Goal: Transaction & Acquisition: Purchase product/service

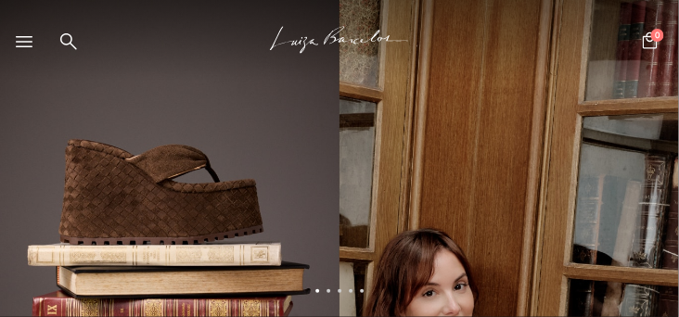
click at [21, 41] on icon at bounding box center [24, 41] width 17 height 11
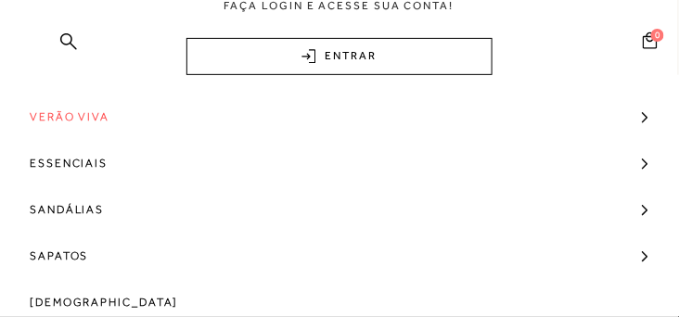
scroll to position [264, 0]
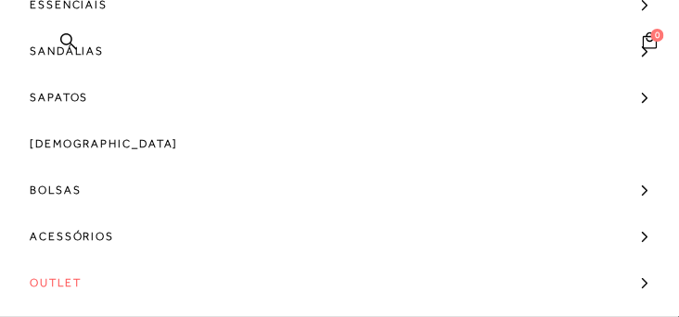
click at [59, 278] on span "Outlet" at bounding box center [56, 283] width 52 height 46
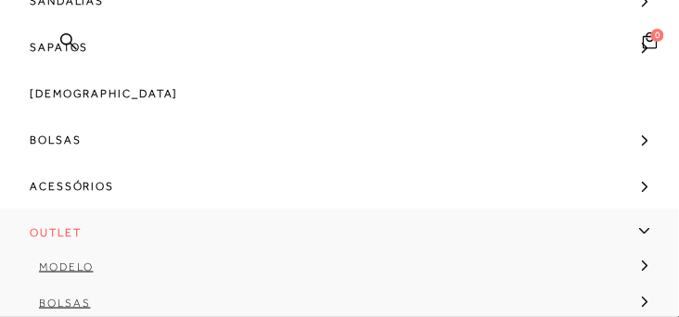
scroll to position [424, 0]
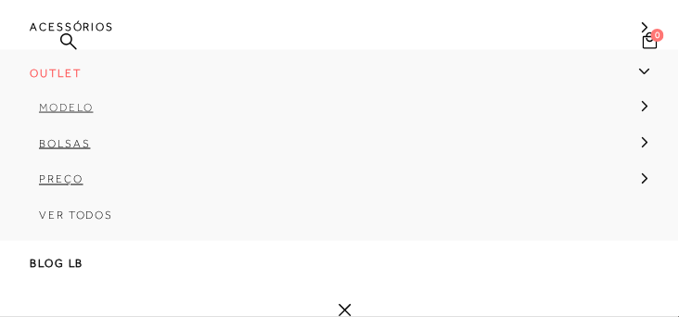
click at [58, 109] on span "Modelo" at bounding box center [66, 107] width 55 height 13
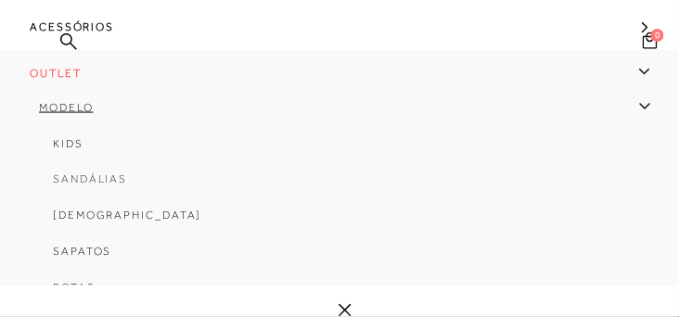
click at [75, 177] on span "Sandálias" at bounding box center [90, 179] width 74 height 13
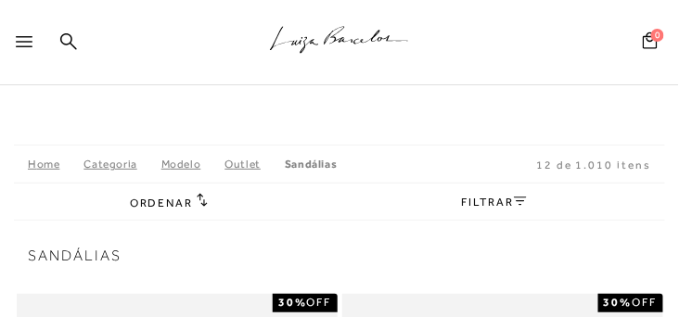
click at [498, 202] on link "FILTRAR" at bounding box center [494, 202] width 65 height 13
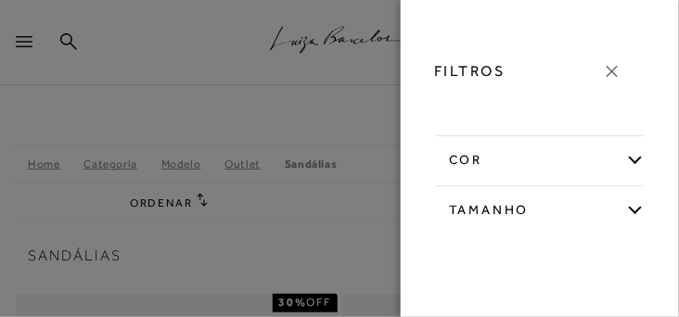
click at [638, 207] on div "Tamanho" at bounding box center [540, 208] width 210 height 44
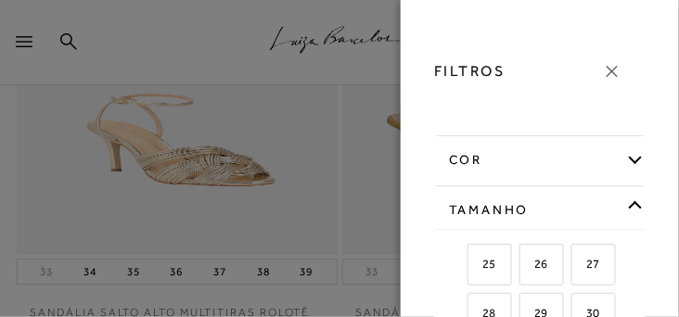
scroll to position [742, 0]
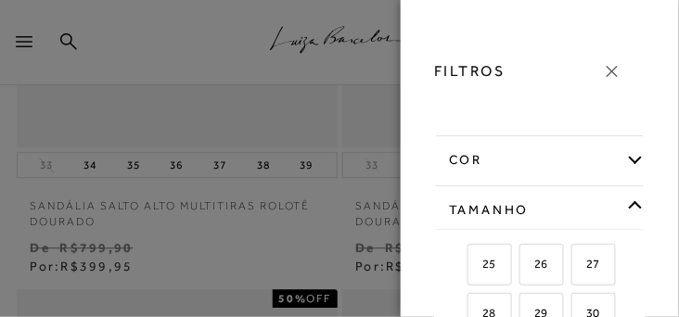
click at [587, 301] on label "30" at bounding box center [593, 314] width 43 height 40
click at [587, 307] on input "30" at bounding box center [578, 316] width 19 height 19
checkbox input "true"
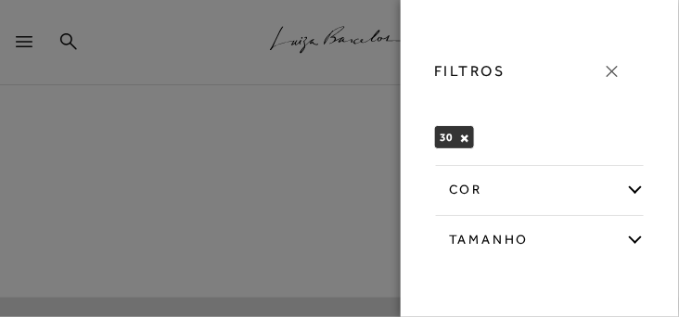
scroll to position [42, 0]
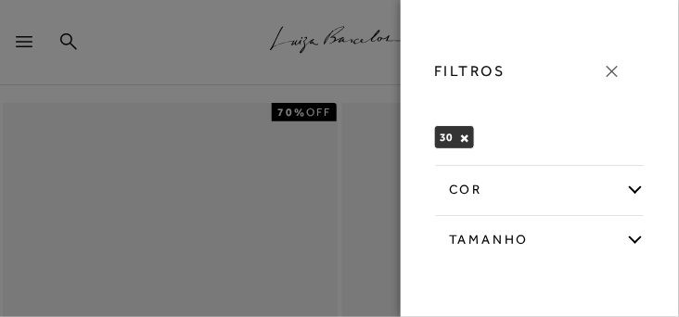
click at [615, 67] on icon at bounding box center [612, 71] width 20 height 20
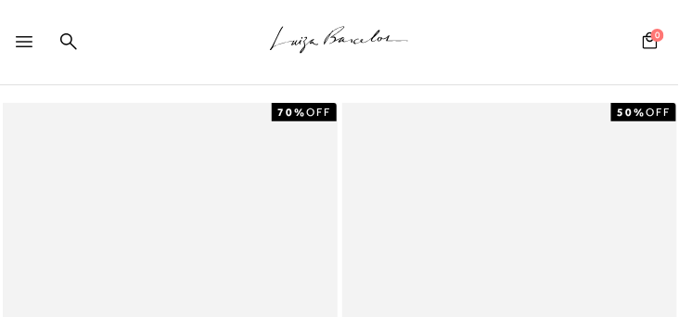
scroll to position [0, 0]
click at [241, 87] on div "2 resultados encontrados Ordenar Padrão 1" at bounding box center [339, 76] width 679 height 48
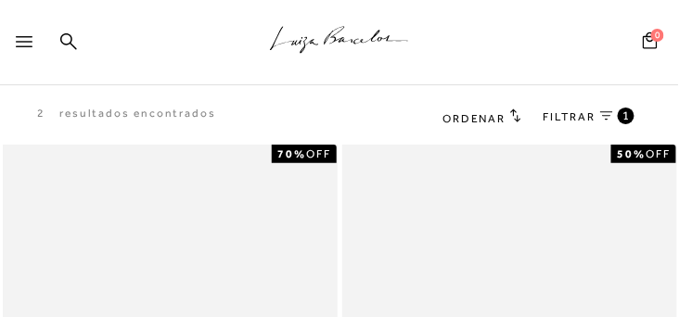
click at [580, 115] on span "FILTRAR" at bounding box center [570, 117] width 52 height 16
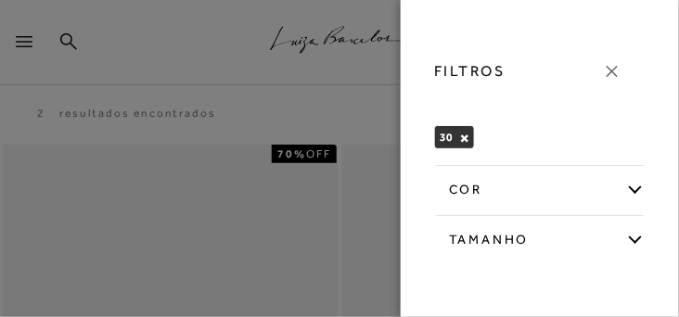
click at [462, 137] on button "×" at bounding box center [464, 138] width 10 height 13
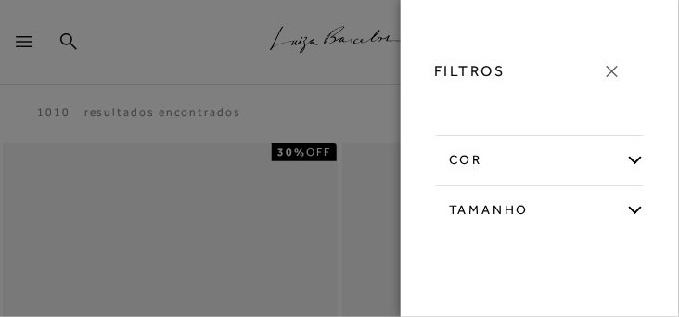
click at [612, 69] on icon at bounding box center [612, 71] width 20 height 20
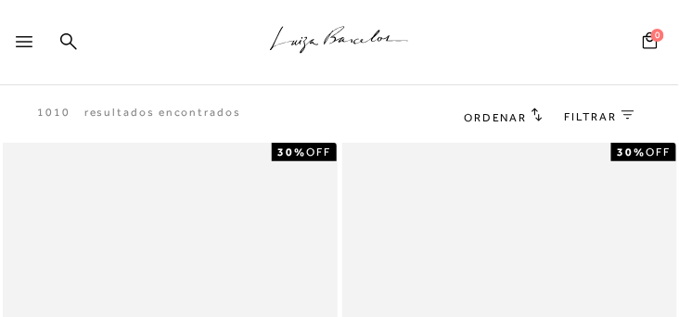
click at [534, 114] on icon at bounding box center [537, 115] width 10 height 13
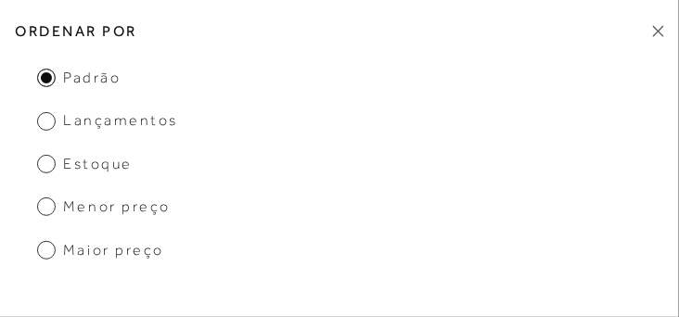
click at [42, 210] on span "Menor Preço" at bounding box center [104, 207] width 134 height 20
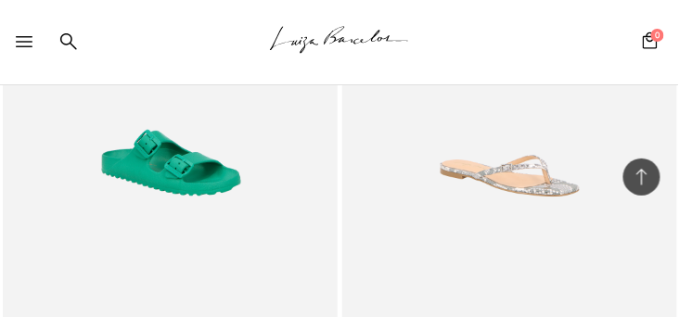
scroll to position [3764, 0]
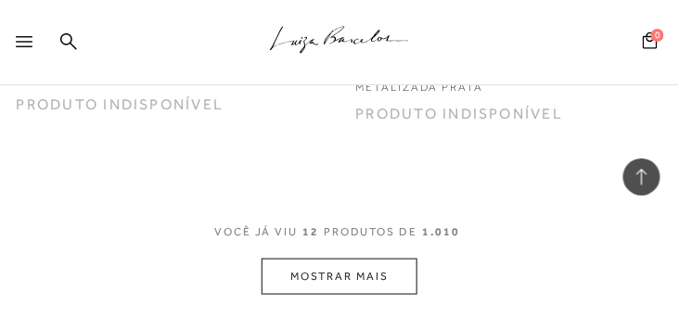
click at [334, 276] on button "MOSTRAR MAIS" at bounding box center [340, 277] width 156 height 36
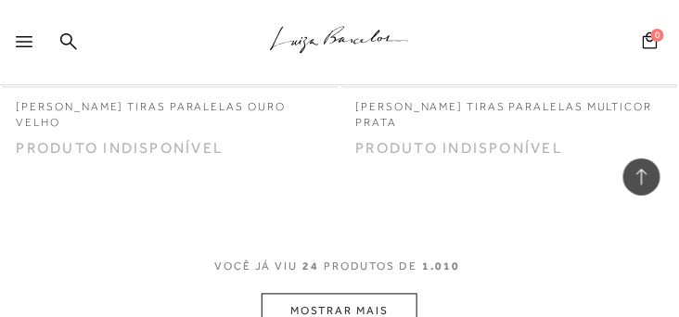
scroll to position [7687, 0]
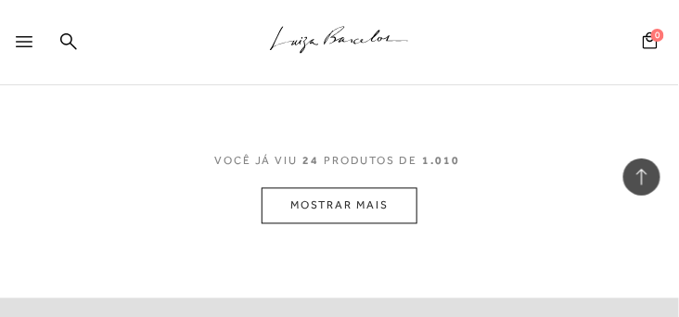
click at [316, 211] on button "MOSTRAR MAIS" at bounding box center [340, 206] width 156 height 36
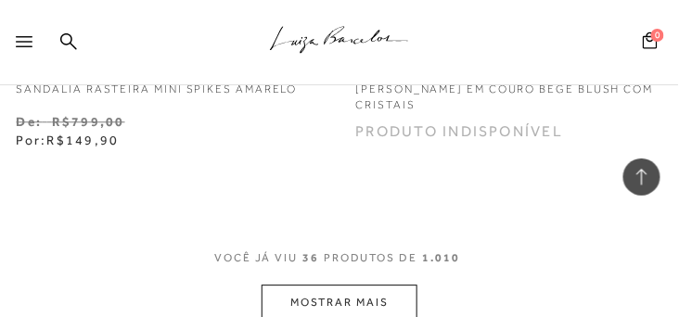
scroll to position [11558, 0]
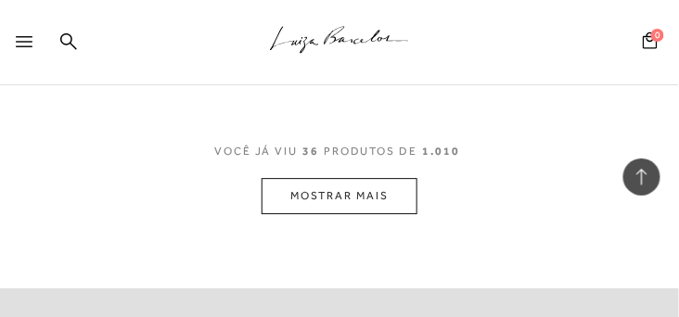
click at [313, 194] on button "MOSTRAR MAIS" at bounding box center [340, 196] width 156 height 36
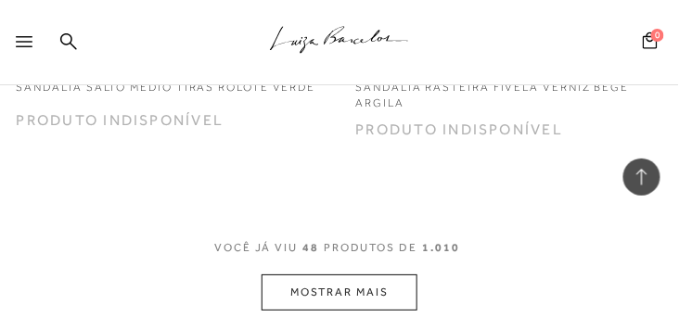
scroll to position [15428, 0]
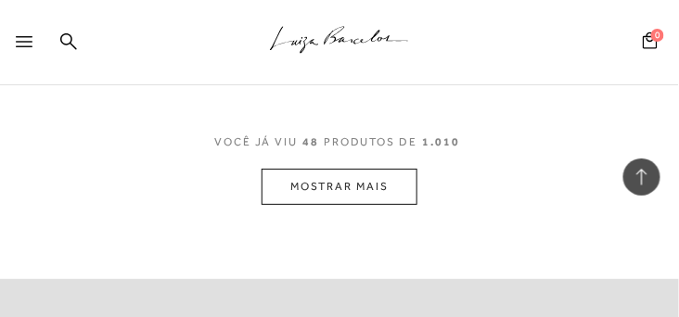
click at [313, 194] on button "MOSTRAR MAIS" at bounding box center [340, 187] width 156 height 36
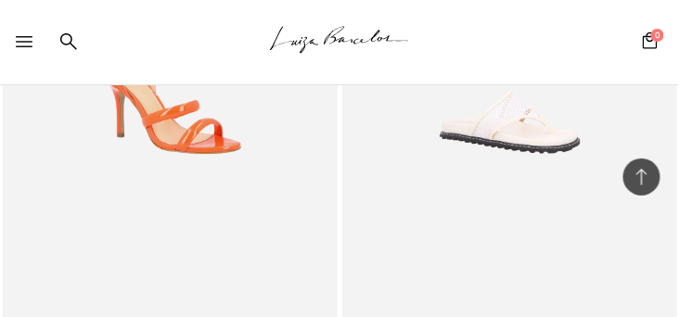
scroll to position [16170, 0]
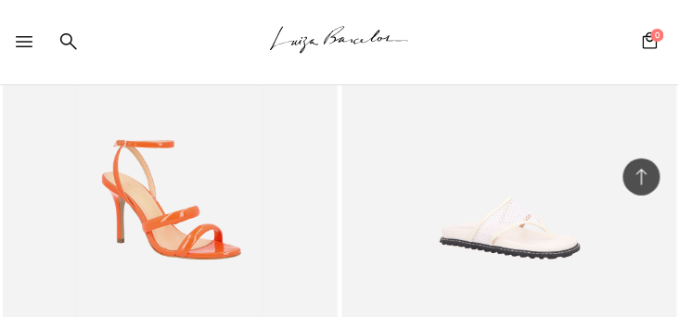
click at [186, 224] on img at bounding box center [170, 204] width 186 height 278
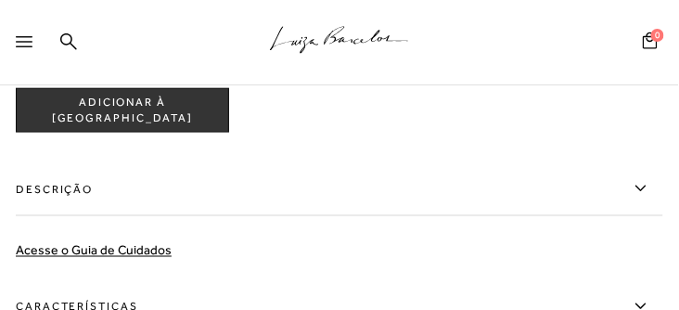
scroll to position [1378, 0]
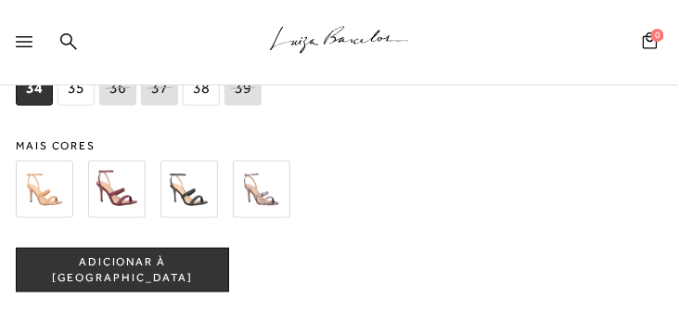
click at [35, 212] on img at bounding box center [45, 190] width 58 height 58
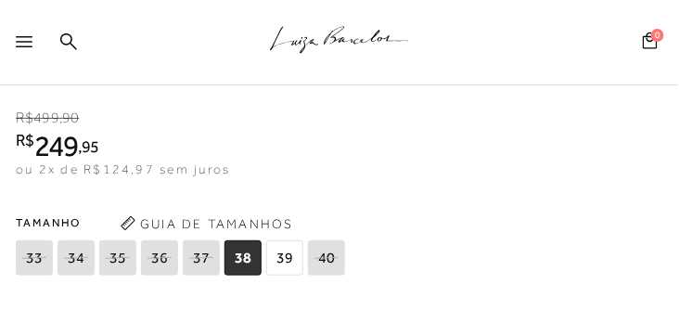
scroll to position [1325, 0]
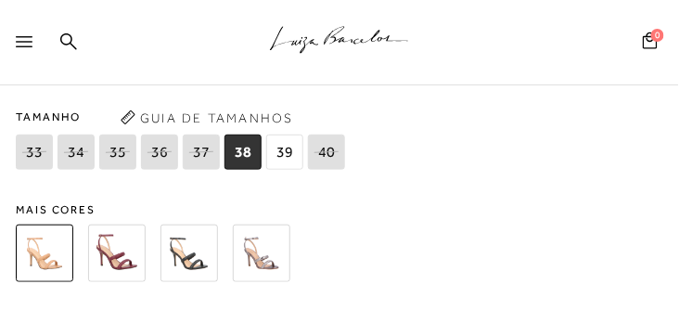
click at [116, 258] on img at bounding box center [117, 254] width 58 height 58
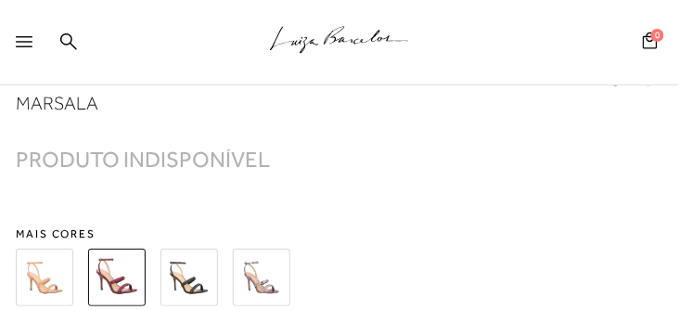
scroll to position [1219, 0]
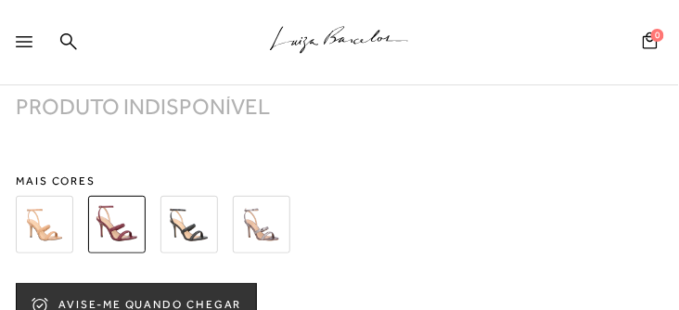
click at [181, 252] on img at bounding box center [190, 225] width 58 height 58
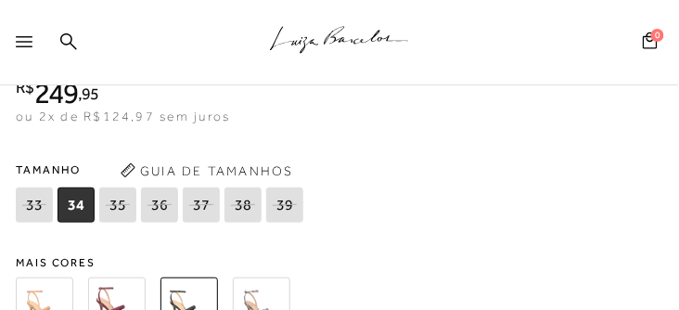
scroll to position [1325, 0]
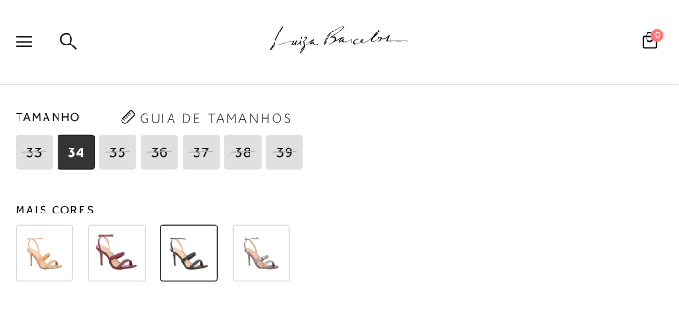
click at [251, 263] on img at bounding box center [262, 254] width 58 height 58
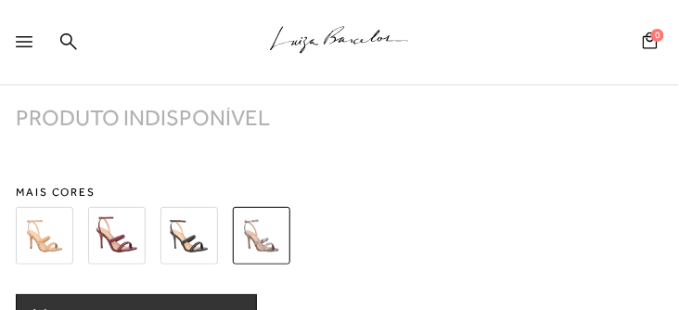
scroll to position [1272, 0]
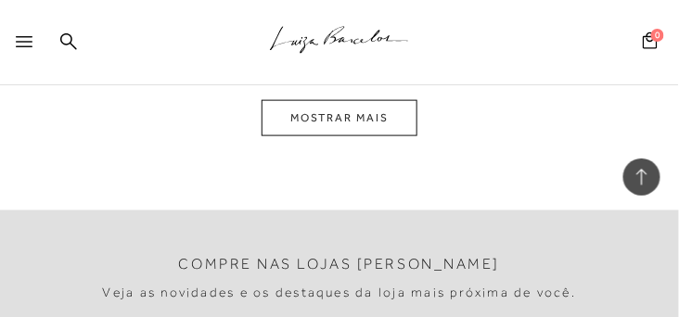
scroll to position [3870, 0]
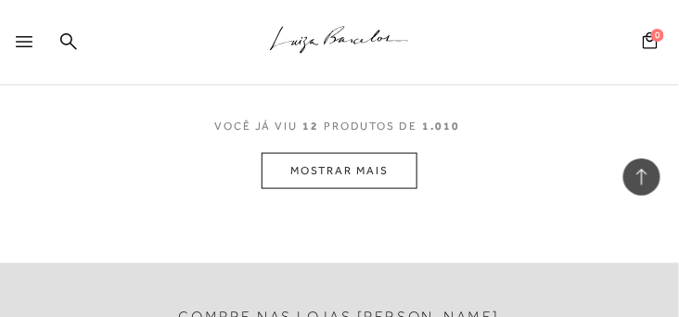
click at [322, 168] on button "MOSTRAR MAIS" at bounding box center [340, 171] width 156 height 36
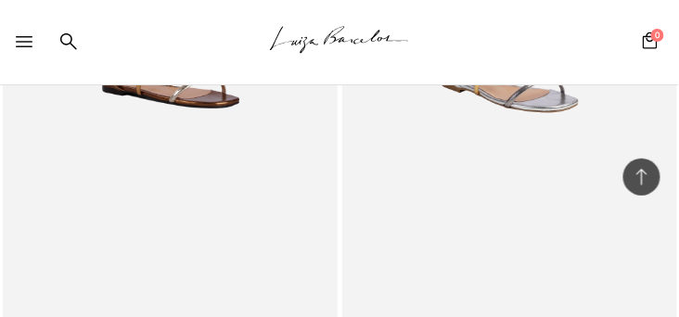
scroll to position [7634, 0]
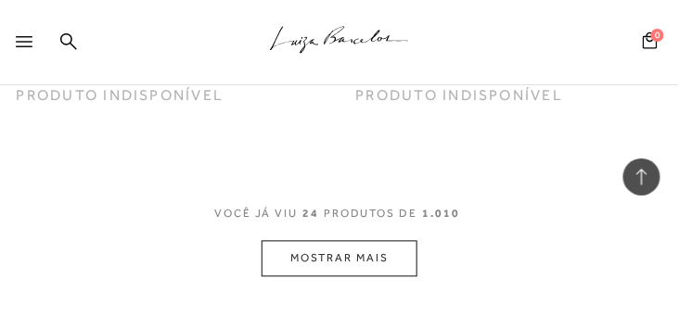
click at [326, 256] on button "MOSTRAR MAIS" at bounding box center [340, 259] width 156 height 36
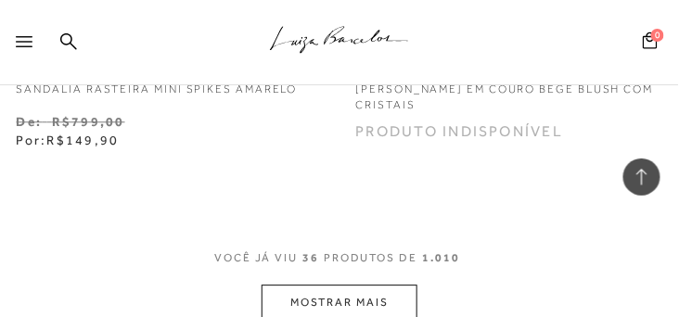
scroll to position [11505, 0]
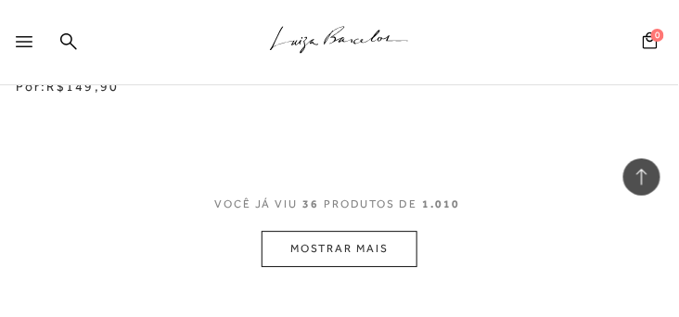
click at [318, 234] on button "MOSTRAR MAIS" at bounding box center [340, 249] width 156 height 36
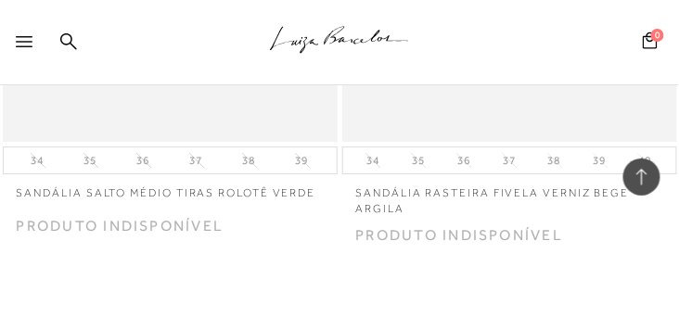
scroll to position [15322, 0]
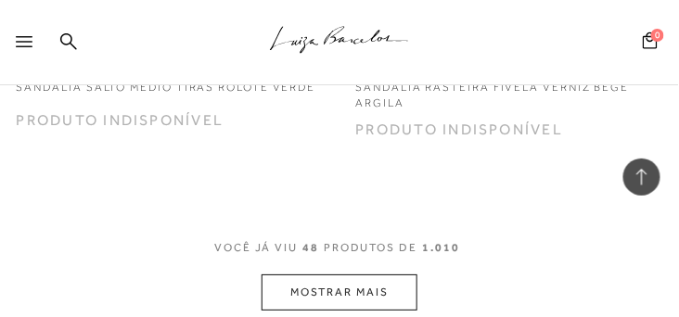
click at [317, 284] on button "MOSTRAR MAIS" at bounding box center [340, 293] width 156 height 36
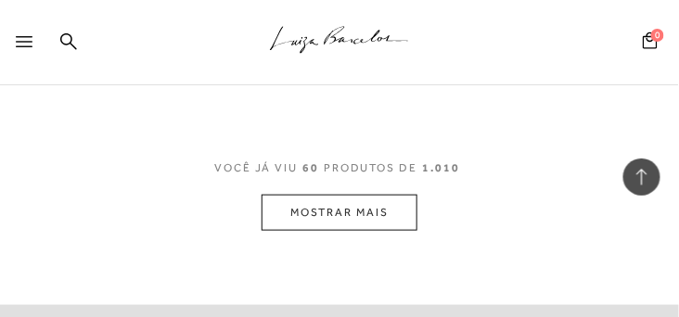
scroll to position [19298, 0]
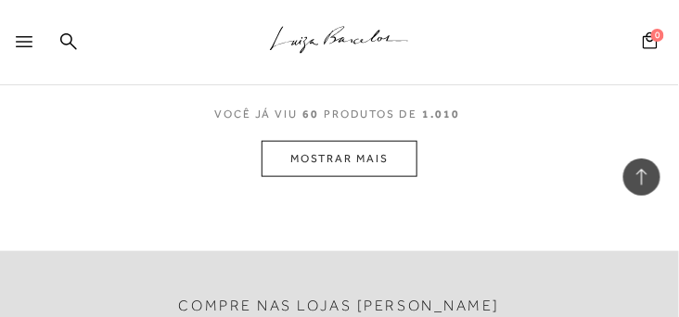
click at [324, 146] on button "MOSTRAR MAIS" at bounding box center [340, 159] width 156 height 36
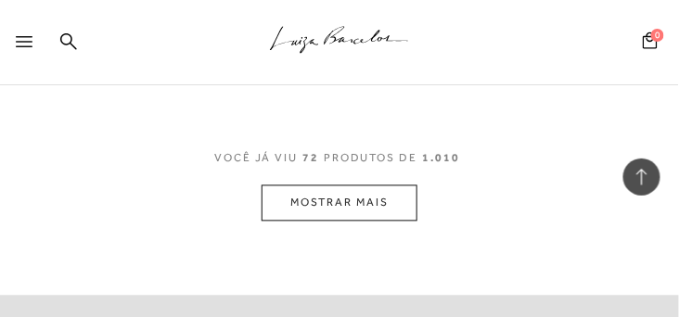
scroll to position [23237, 0]
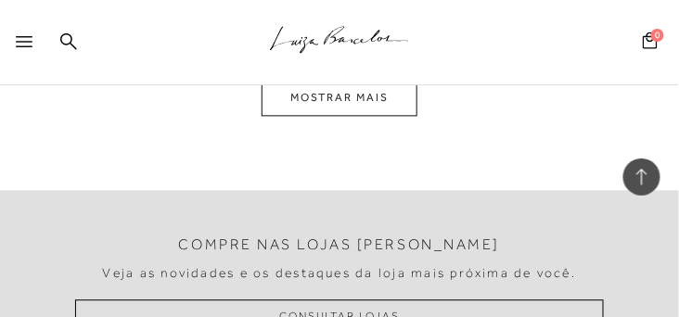
click at [325, 106] on button "MOSTRAR MAIS" at bounding box center [340, 98] width 156 height 36
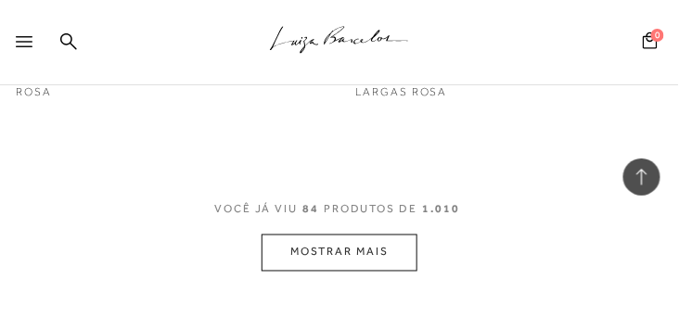
scroll to position [26871, 0]
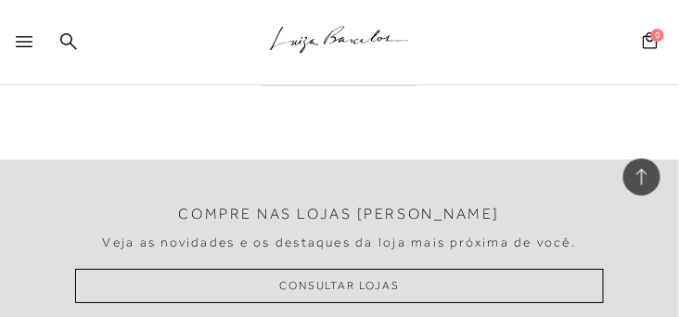
scroll to position [26978, 0]
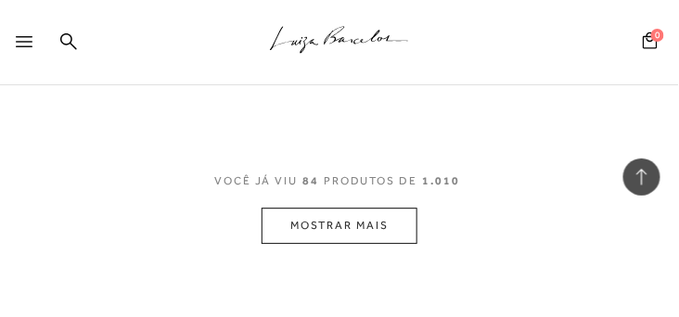
click at [328, 228] on button "MOSTRAR MAIS" at bounding box center [340, 226] width 156 height 36
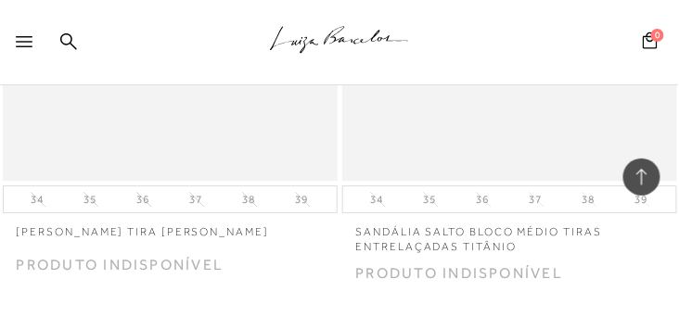
scroll to position [30901, 0]
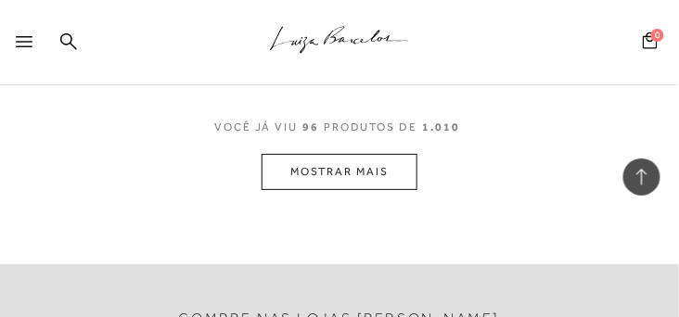
click at [328, 186] on button "MOSTRAR MAIS" at bounding box center [340, 172] width 156 height 36
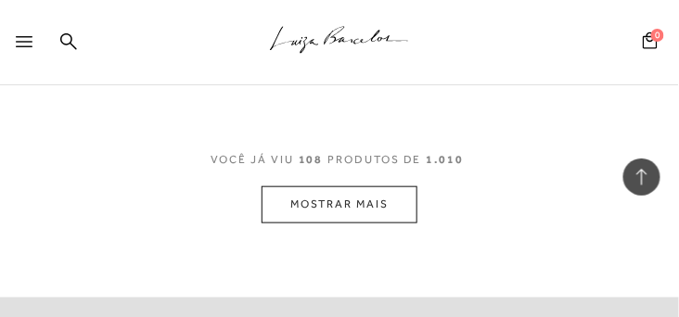
scroll to position [34771, 0]
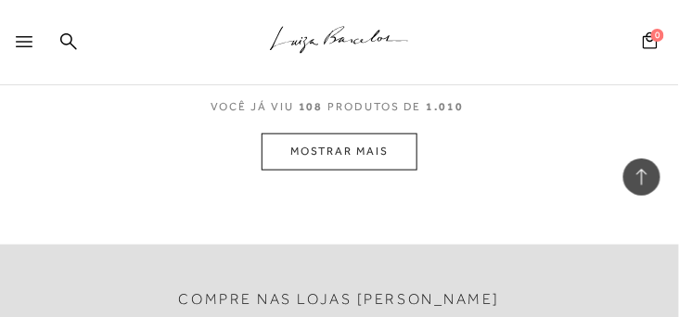
click at [316, 153] on button "MOSTRAR MAIS" at bounding box center [340, 152] width 156 height 36
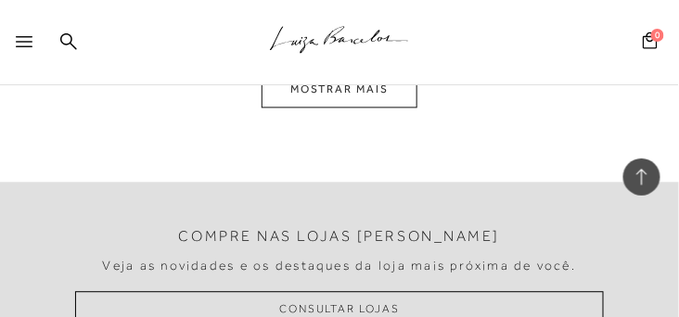
scroll to position [38588, 0]
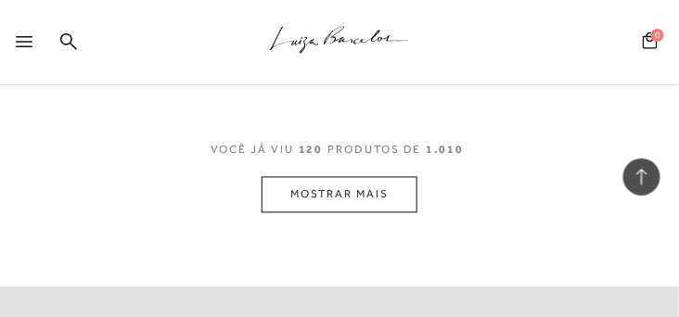
click at [317, 194] on button "MOSTRAR MAIS" at bounding box center [340, 195] width 156 height 36
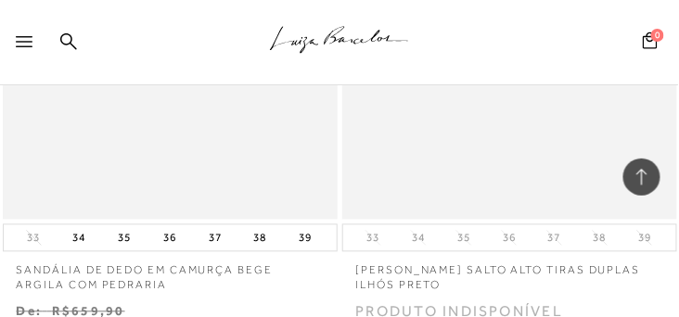
scroll to position [42458, 0]
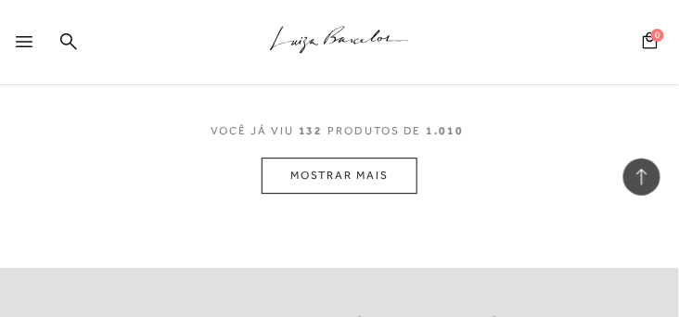
click at [312, 171] on button "MOSTRAR MAIS" at bounding box center [340, 176] width 156 height 36
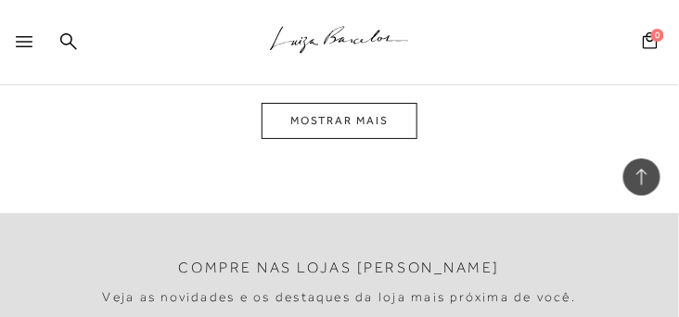
scroll to position [46329, 0]
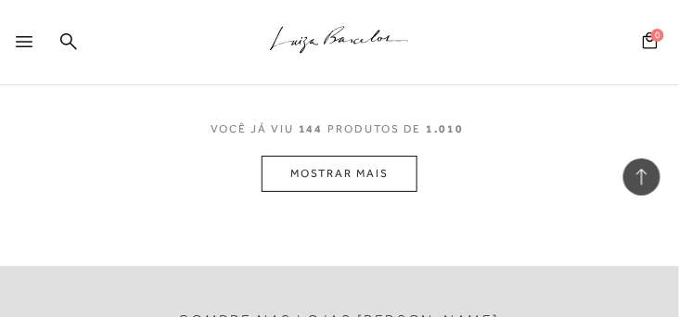
click at [298, 171] on button "MOSTRAR MAIS" at bounding box center [340, 174] width 156 height 36
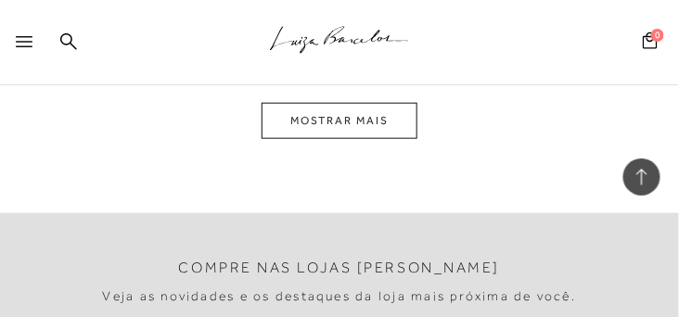
scroll to position [50146, 0]
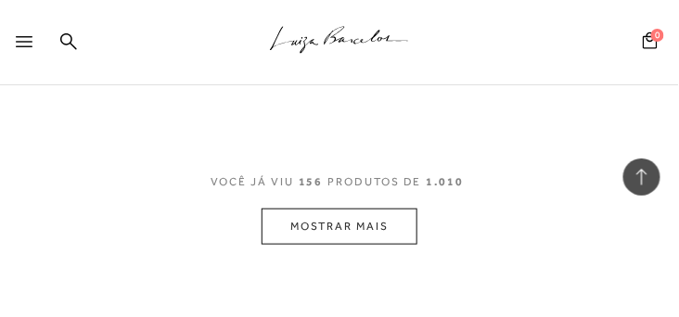
click at [306, 219] on button "MOSTRAR MAIS" at bounding box center [340, 227] width 156 height 36
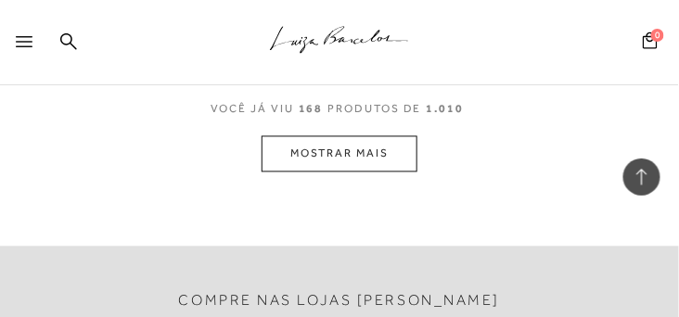
scroll to position [53963, 0]
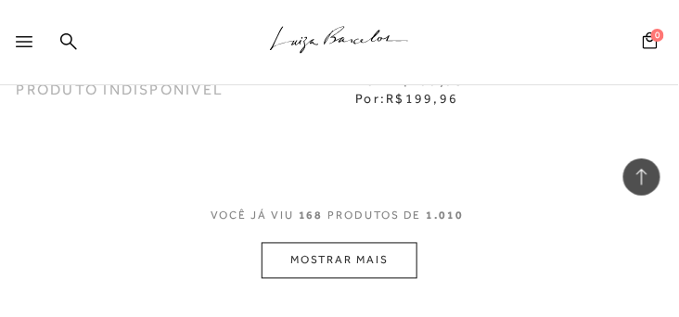
click at [355, 263] on button "MOSTRAR MAIS" at bounding box center [340, 261] width 156 height 36
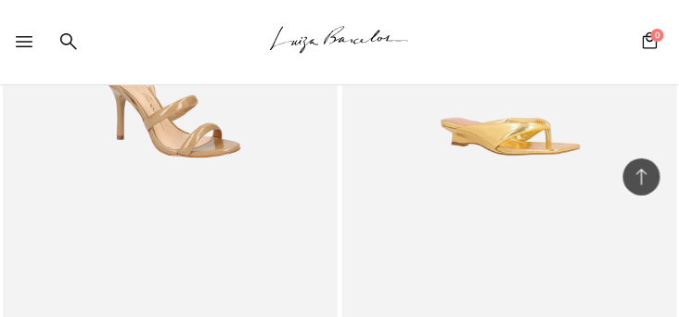
scroll to position [55427, 0]
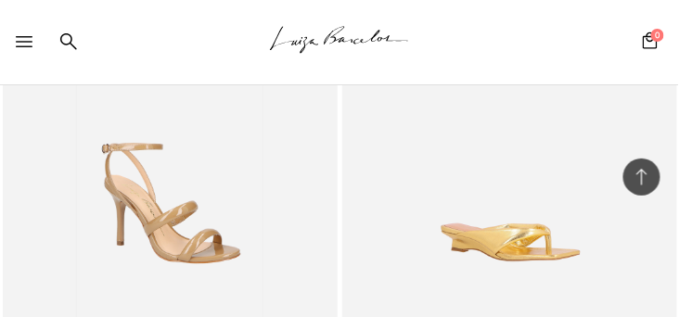
click at [206, 240] on img at bounding box center [170, 207] width 186 height 278
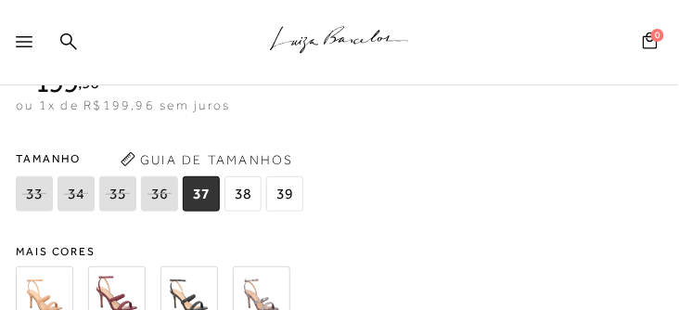
scroll to position [1325, 0]
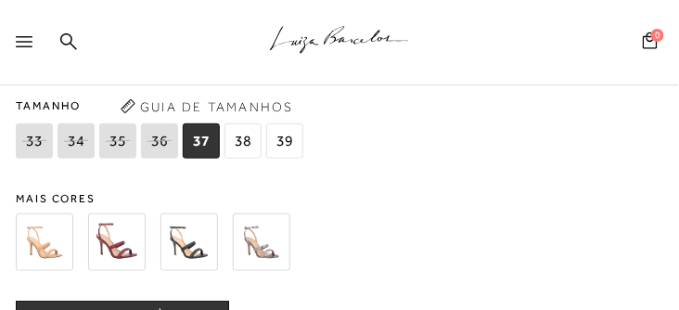
click at [197, 153] on span "37" at bounding box center [201, 140] width 37 height 35
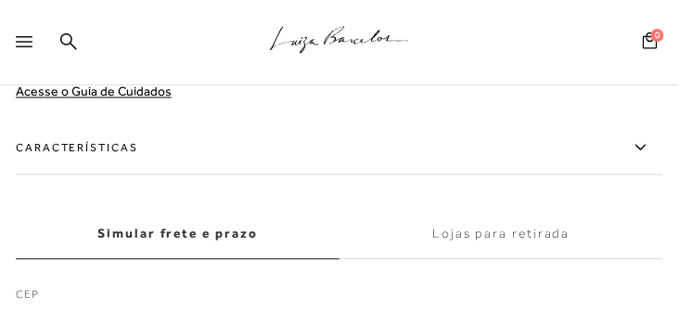
scroll to position [1802, 0]
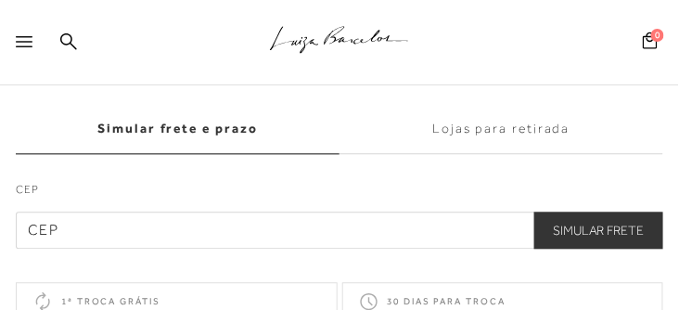
click at [128, 246] on input "text" at bounding box center [340, 230] width 648 height 37
type input "14842-306"
click at [601, 242] on button "Simular Frete" at bounding box center [598, 230] width 129 height 37
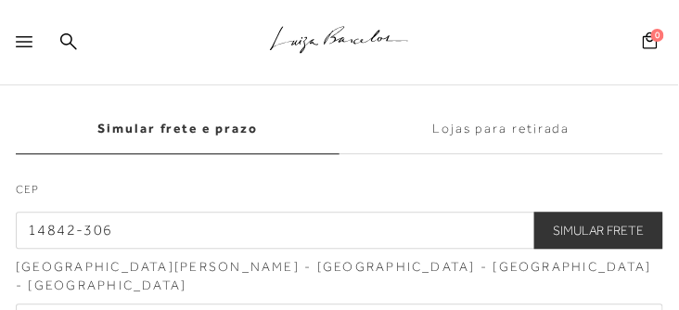
scroll to position [1961, 0]
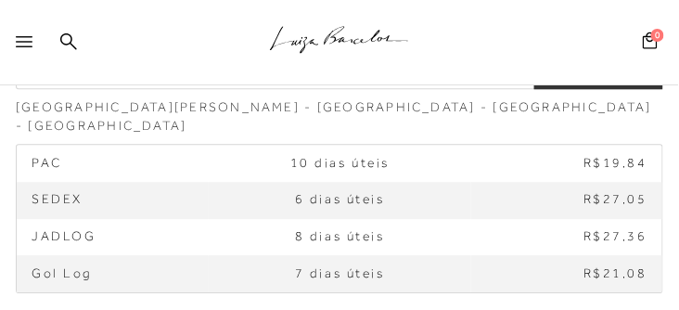
click at [110, 193] on td "SEDEX" at bounding box center [113, 200] width 192 height 37
click at [618, 192] on span "R$27,05" at bounding box center [616, 198] width 64 height 15
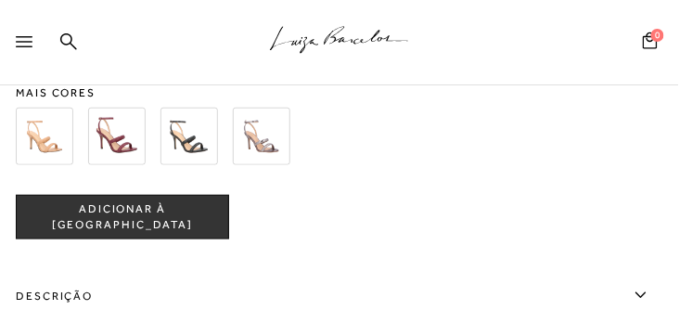
scroll to position [1378, 0]
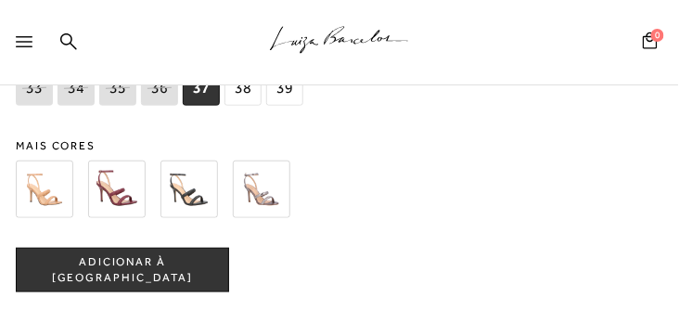
click at [178, 277] on span "ADICIONAR À SACOLA" at bounding box center [123, 270] width 212 height 32
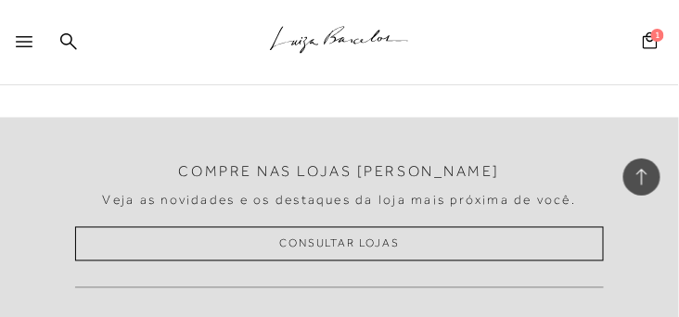
scroll to position [3862, 0]
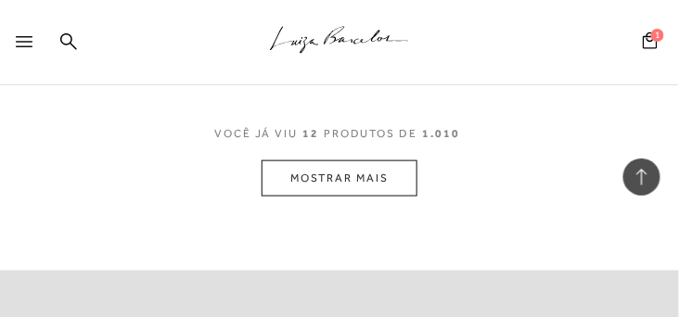
click at [320, 187] on button "MOSTRAR MAIS" at bounding box center [340, 179] width 156 height 36
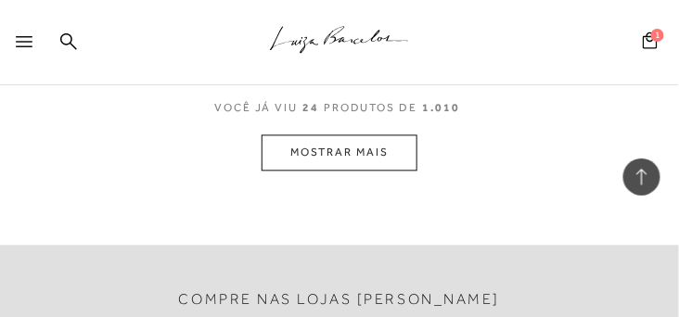
scroll to position [7662, 0]
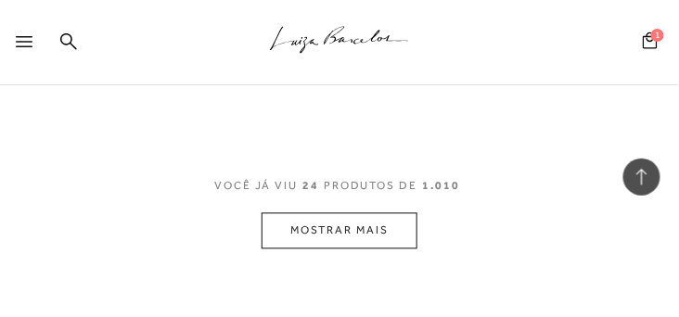
click at [311, 238] on button "MOSTRAR MAIS" at bounding box center [340, 231] width 156 height 36
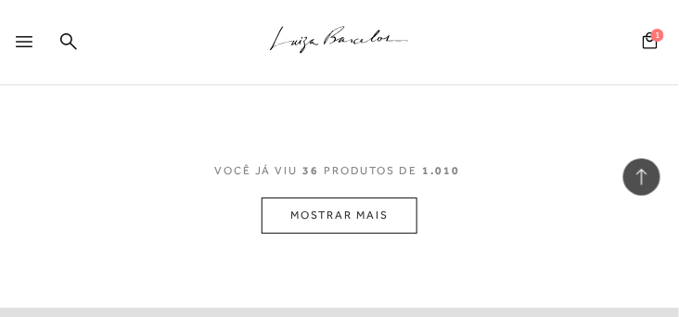
scroll to position [11584, 0]
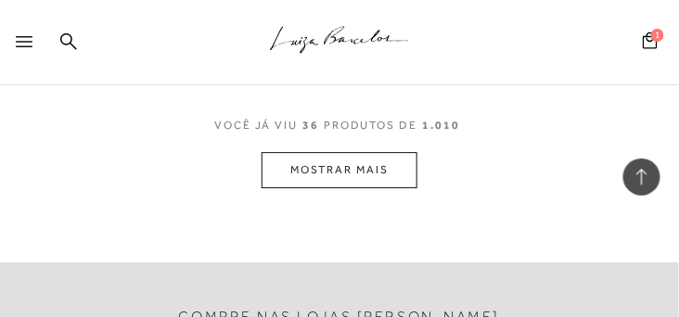
click at [372, 174] on button "MOSTRAR MAIS" at bounding box center [340, 170] width 156 height 36
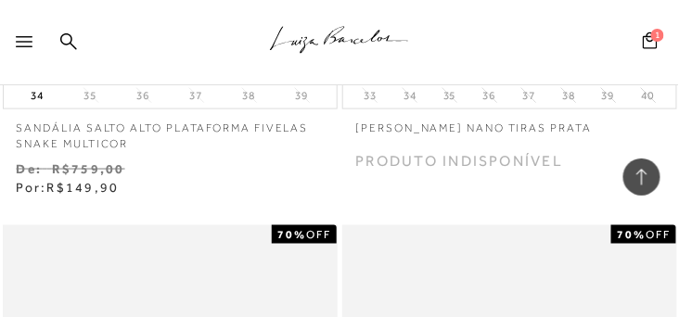
scroll to position [15467, 0]
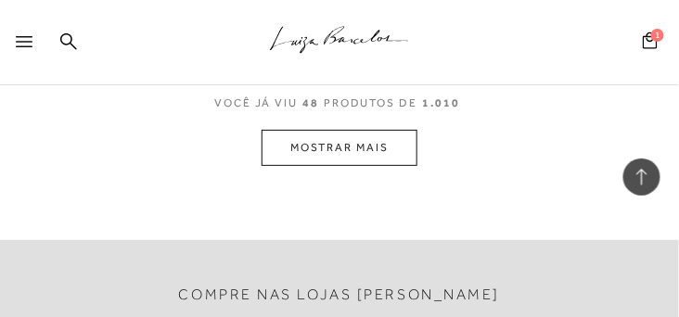
click at [312, 142] on button "MOSTRAR MAIS" at bounding box center [340, 148] width 156 height 36
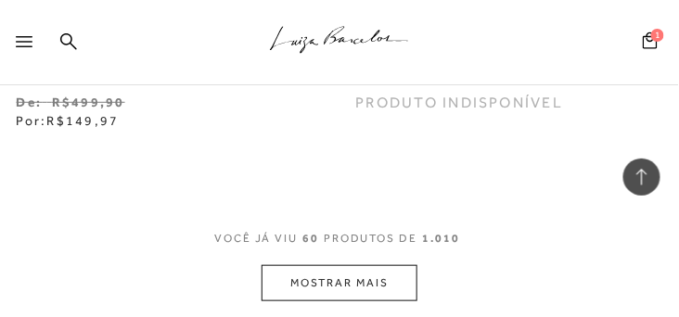
scroll to position [19322, 0]
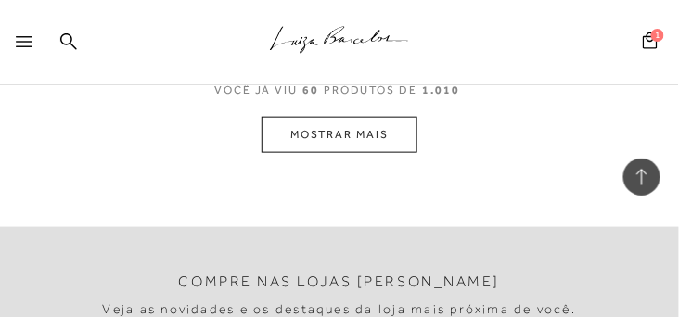
click at [306, 145] on button "MOSTRAR MAIS" at bounding box center [340, 135] width 156 height 36
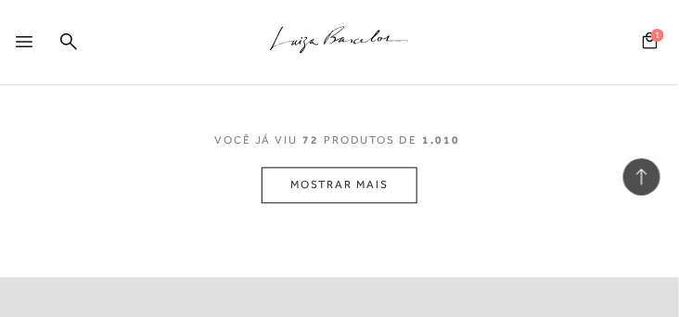
scroll to position [23096, 0]
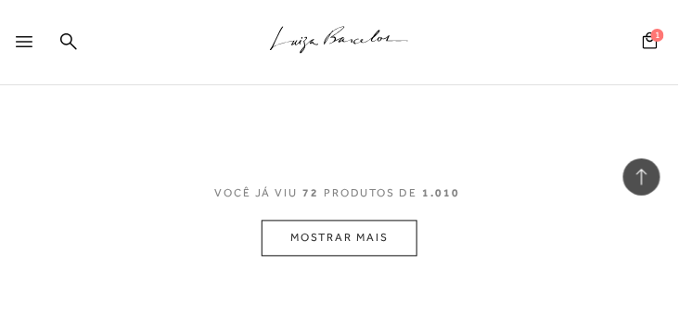
click at [386, 238] on button "MOSTRAR MAIS" at bounding box center [340, 239] width 156 height 36
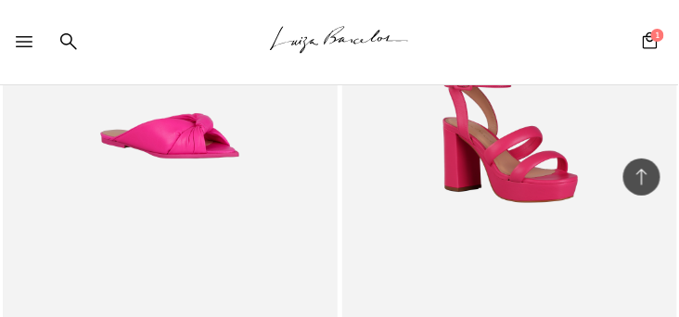
scroll to position [26967, 0]
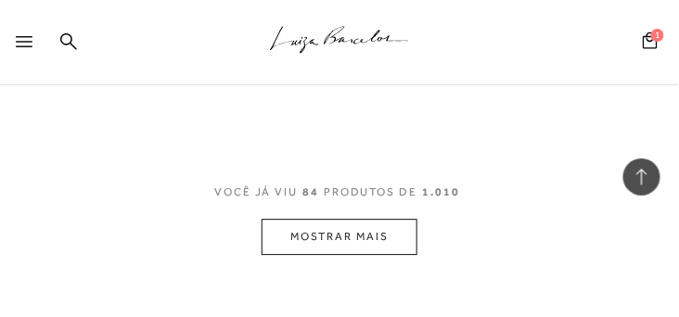
click at [357, 231] on button "MOSTRAR MAIS" at bounding box center [340, 237] width 156 height 36
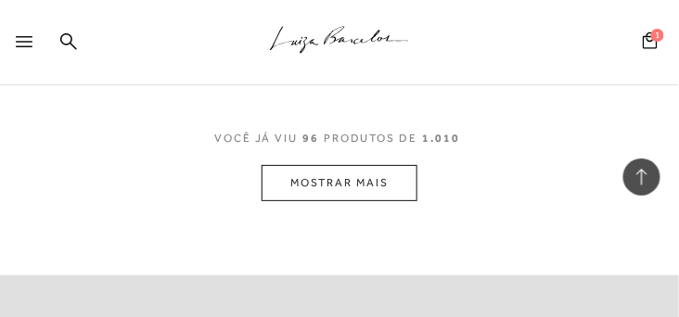
scroll to position [30784, 0]
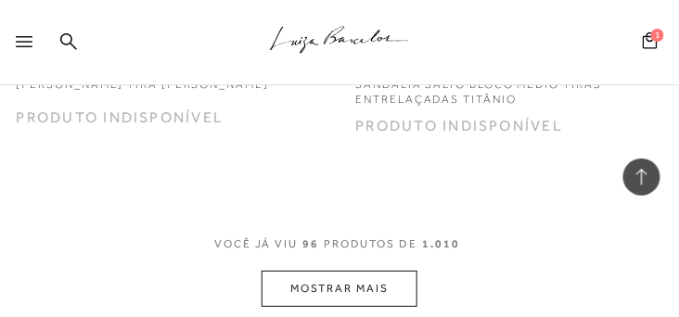
click at [378, 285] on button "MOSTRAR MAIS" at bounding box center [340, 289] width 156 height 36
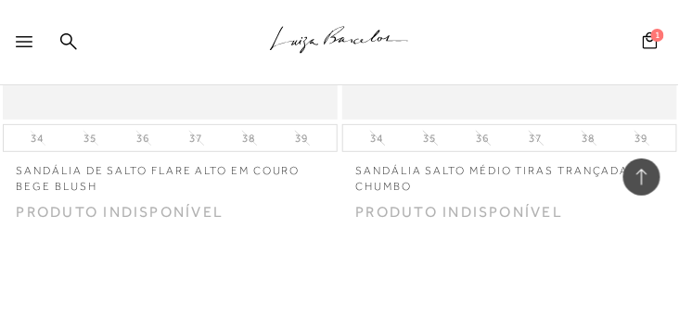
scroll to position [34760, 0]
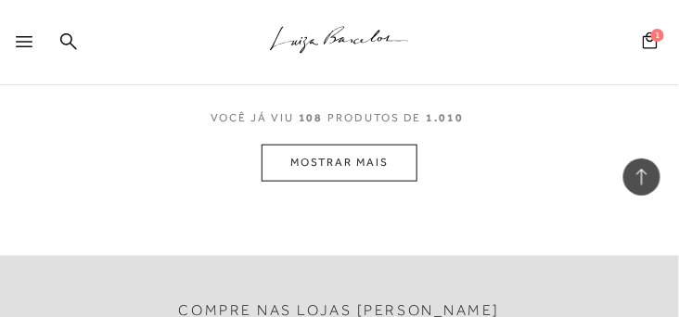
click at [372, 165] on button "MOSTRAR MAIS" at bounding box center [340, 163] width 156 height 36
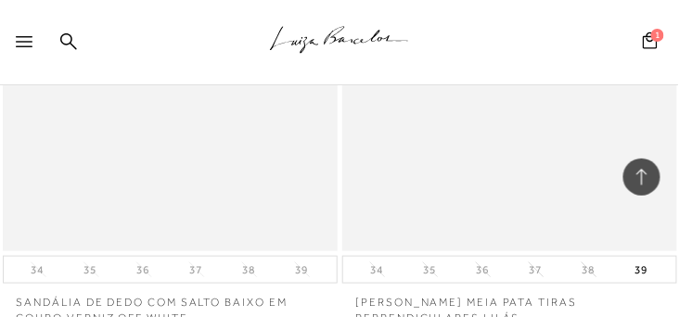
scroll to position [38524, 0]
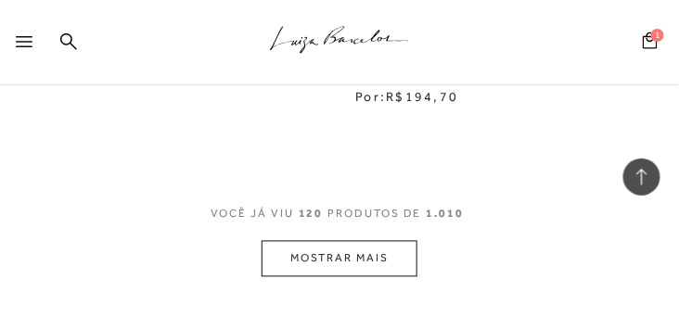
click at [369, 256] on button "MOSTRAR MAIS" at bounding box center [340, 259] width 156 height 36
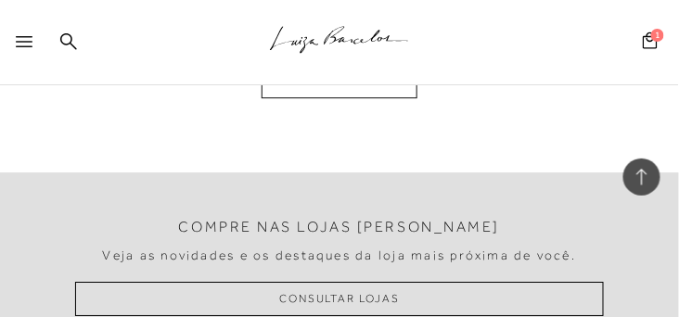
scroll to position [42341, 0]
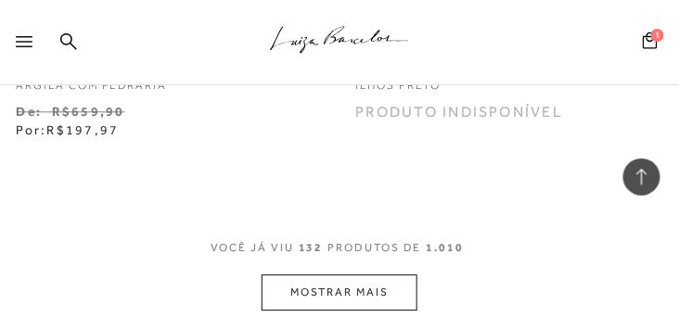
click at [376, 290] on button "MOSTRAR MAIS" at bounding box center [340, 293] width 156 height 36
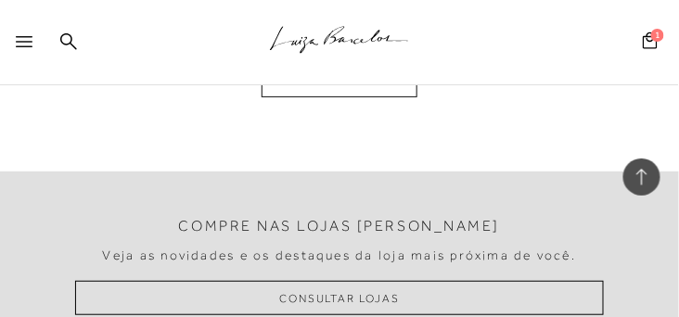
scroll to position [46265, 0]
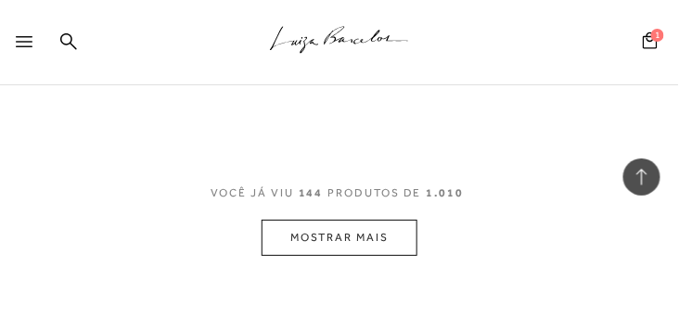
click at [379, 239] on button "MOSTRAR MAIS" at bounding box center [340, 238] width 156 height 36
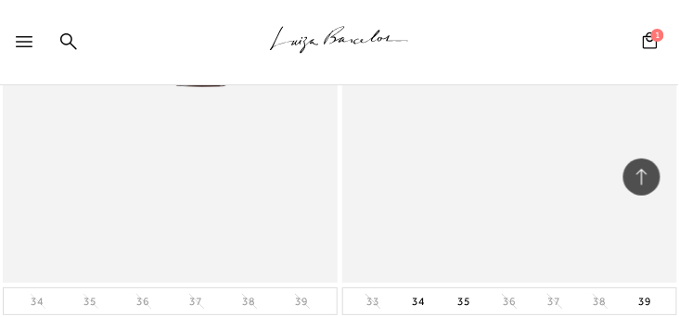
scroll to position [50135, 0]
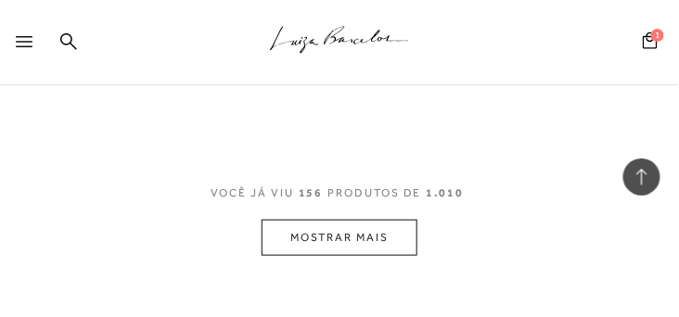
click at [379, 239] on button "MOSTRAR MAIS" at bounding box center [340, 238] width 156 height 36
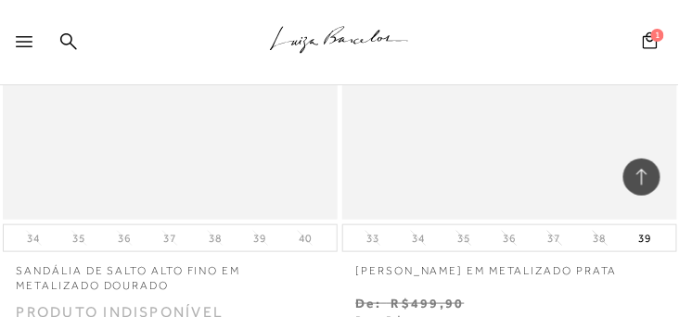
scroll to position [53952, 0]
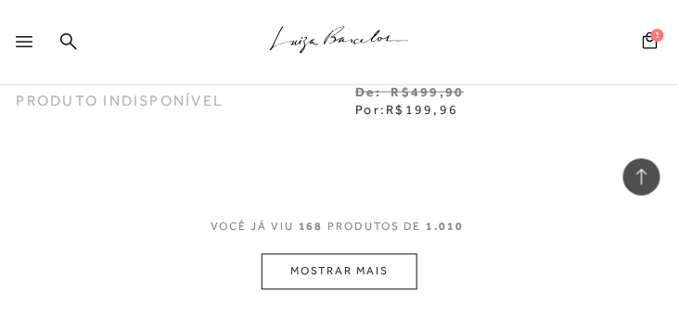
click at [379, 273] on button "MOSTRAR MAIS" at bounding box center [340, 272] width 156 height 36
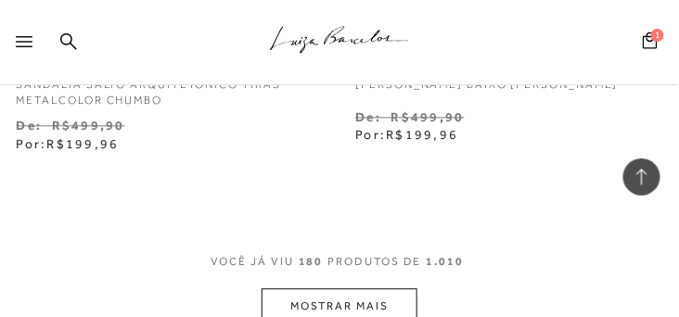
scroll to position [57876, 0]
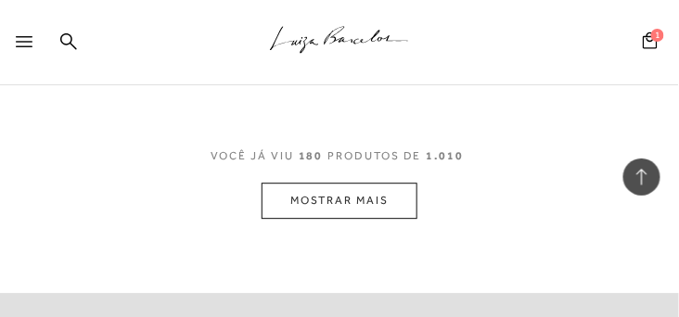
click at [342, 203] on button "MOSTRAR MAIS" at bounding box center [340, 201] width 156 height 36
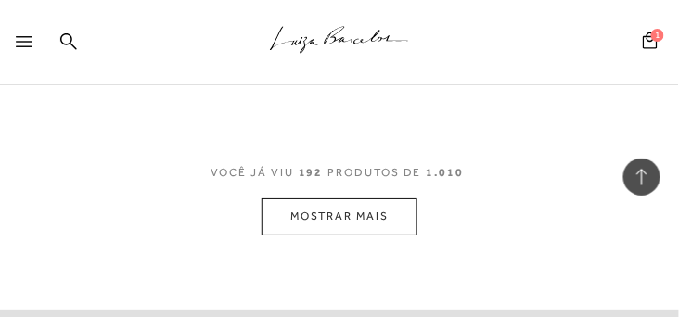
scroll to position [61852, 0]
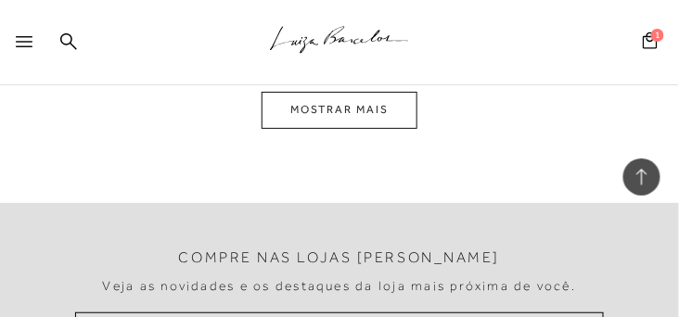
click at [332, 117] on button "MOSTRAR MAIS" at bounding box center [340, 110] width 156 height 36
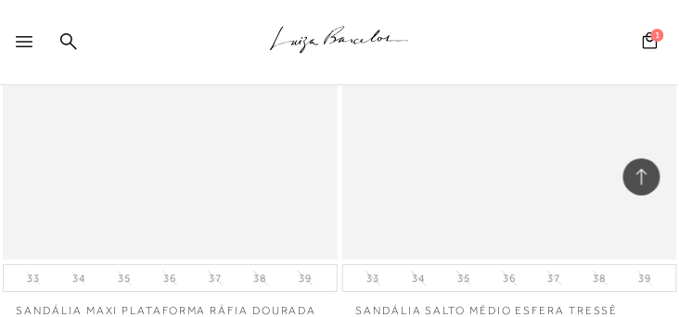
scroll to position [65696, 0]
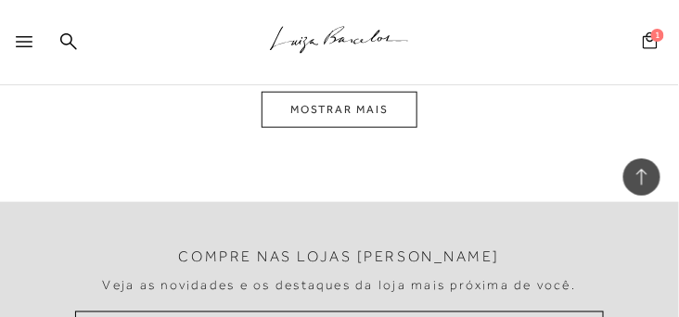
click at [651, 45] on icon at bounding box center [650, 41] width 15 height 18
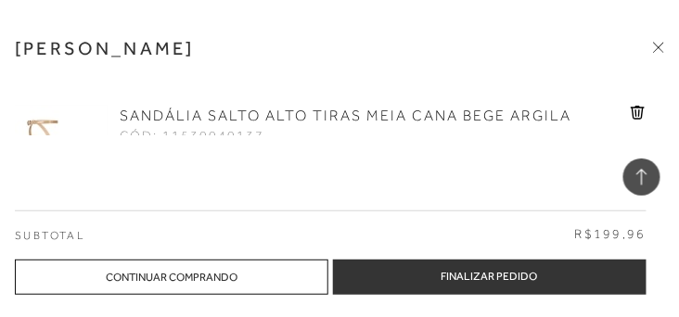
scroll to position [65802, 0]
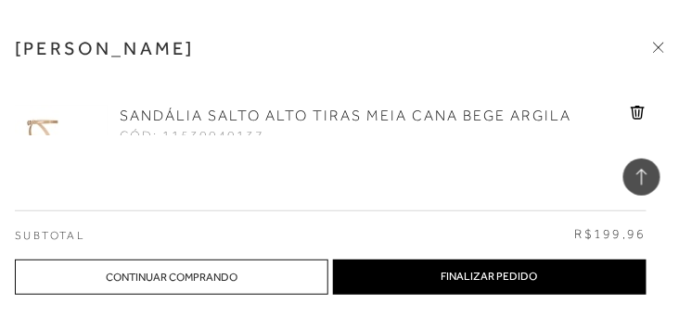
click at [455, 278] on button "Finalizar Pedido" at bounding box center [490, 277] width 314 height 35
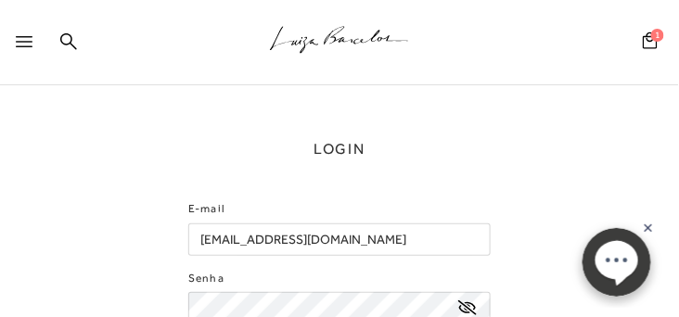
scroll to position [159, 0]
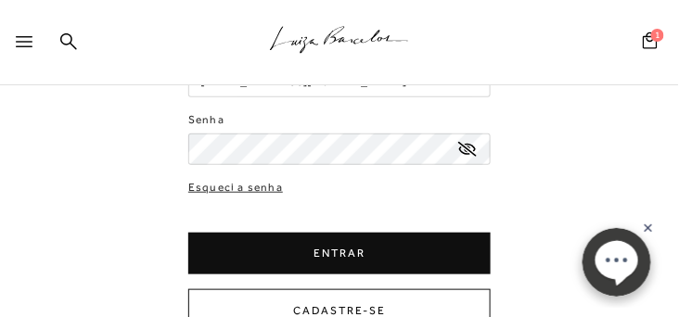
click at [313, 247] on button "ENTRAR" at bounding box center [339, 254] width 302 height 42
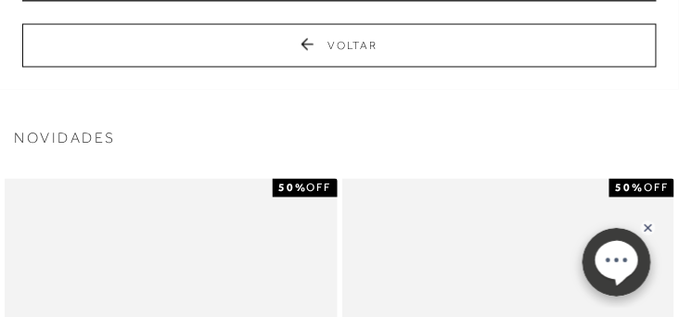
scroll to position [264, 0]
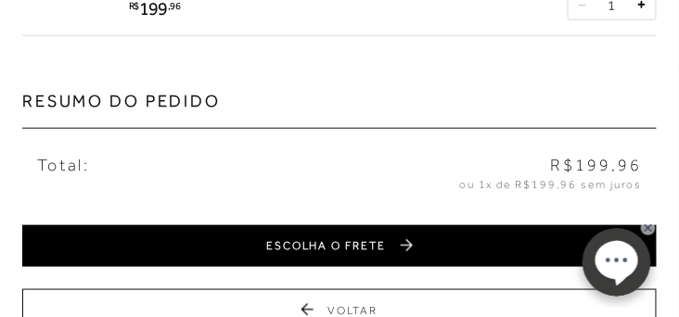
click at [313, 247] on button "ESCOLHA O FRETE" at bounding box center [339, 246] width 635 height 42
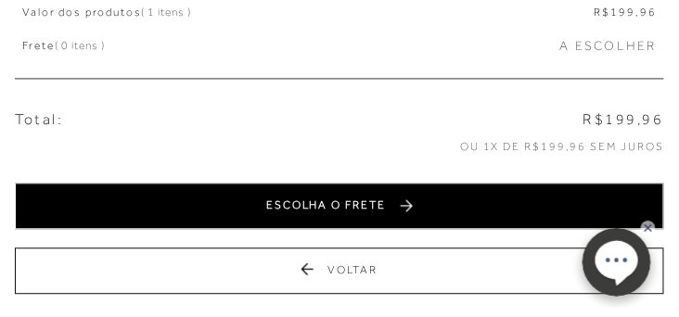
scroll to position [530, 0]
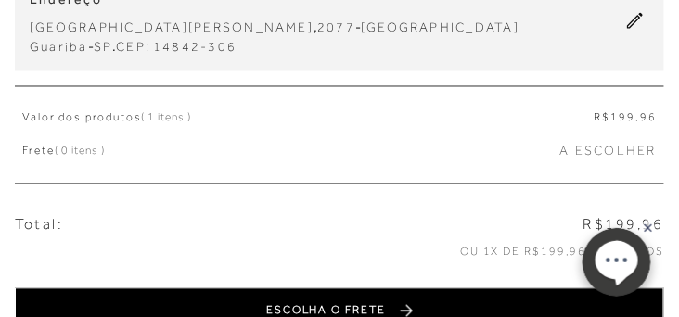
click at [365, 289] on button "ESCOLHA O FRETE" at bounding box center [339, 312] width 649 height 46
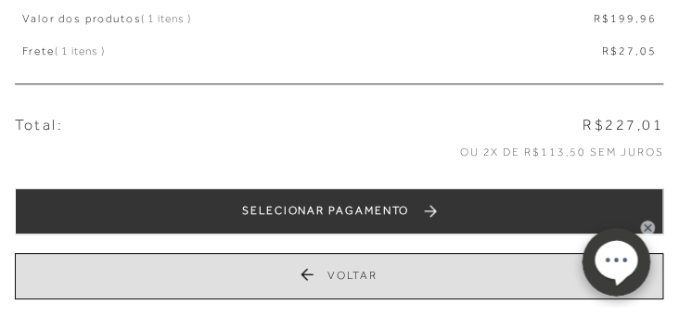
scroll to position [693, 0]
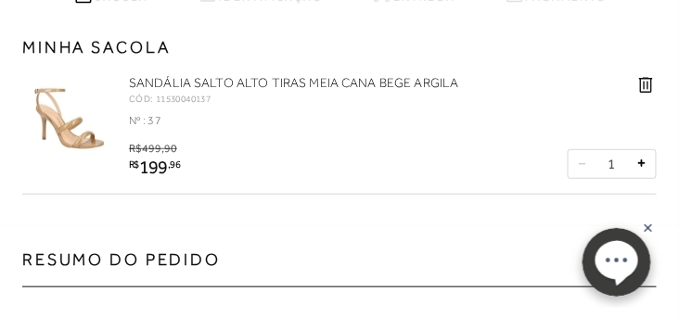
scroll to position [317, 0]
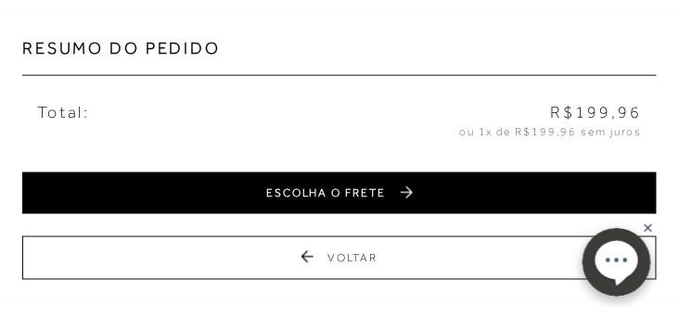
click at [391, 185] on button "ESCOLHA O FRETE" at bounding box center [339, 194] width 635 height 42
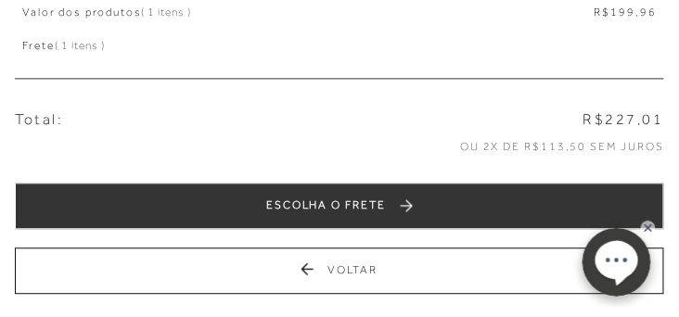
scroll to position [688, 0]
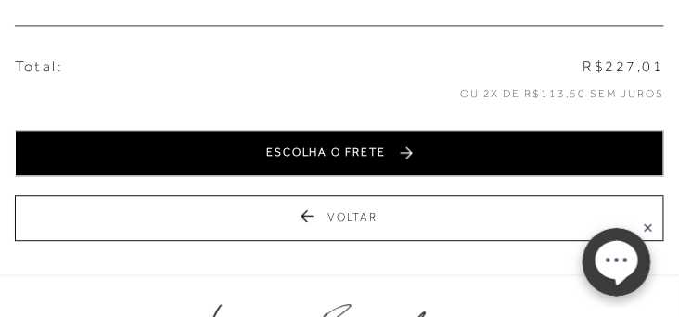
click at [409, 134] on button "ESCOLHA O FRETE" at bounding box center [339, 153] width 649 height 46
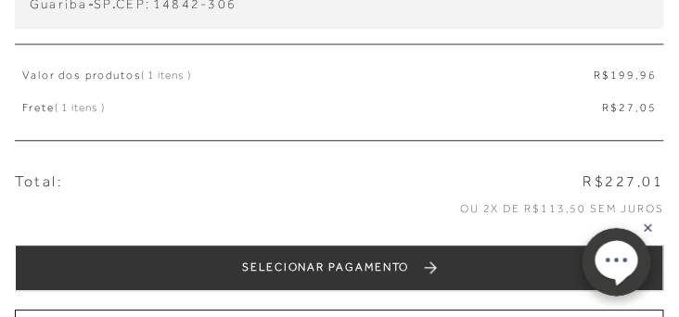
scroll to position [848, 0]
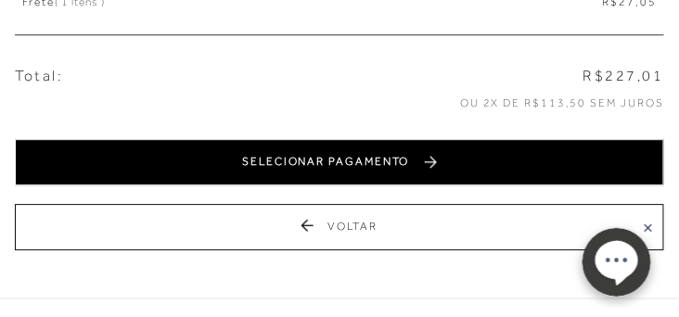
click at [305, 164] on button "SELECIONAR PAGAMENTO" at bounding box center [339, 162] width 649 height 46
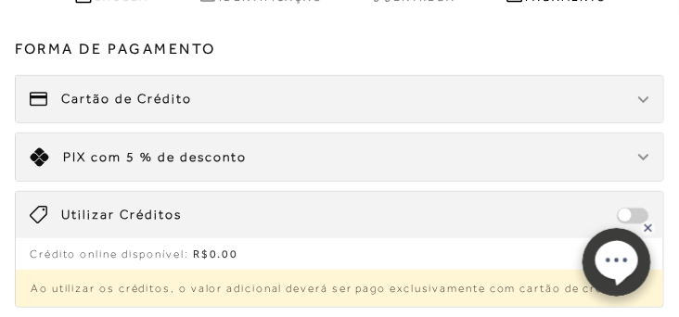
scroll to position [159, 0]
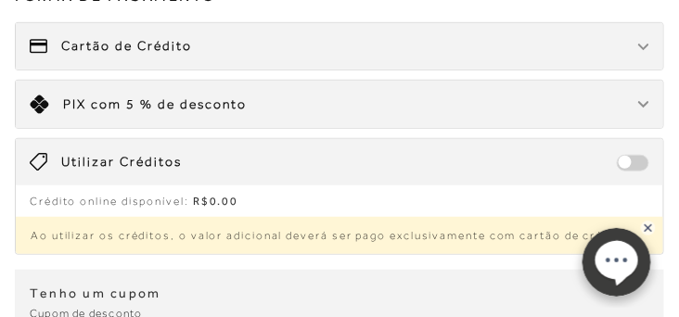
click at [34, 100] on icon at bounding box center [40, 105] width 19 height 19
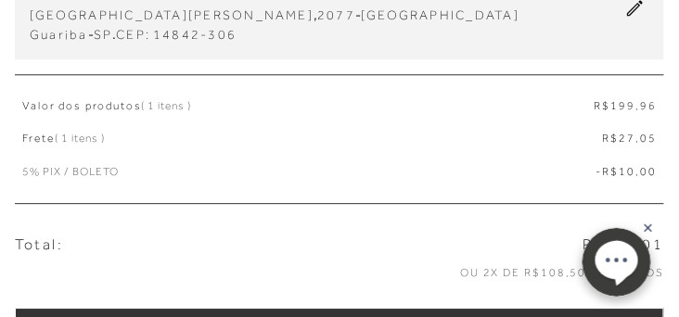
scroll to position [901, 0]
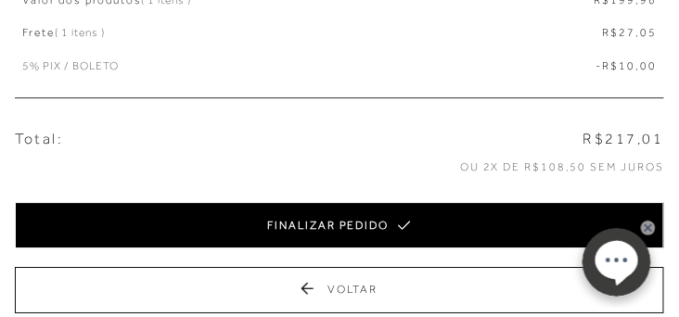
click at [347, 228] on button "FINALIZAR PEDIDO" at bounding box center [339, 225] width 649 height 46
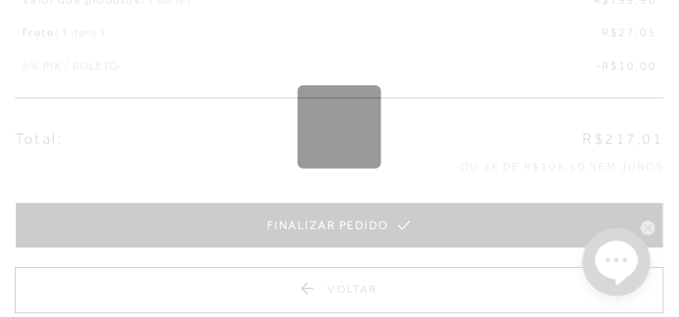
scroll to position [0, 0]
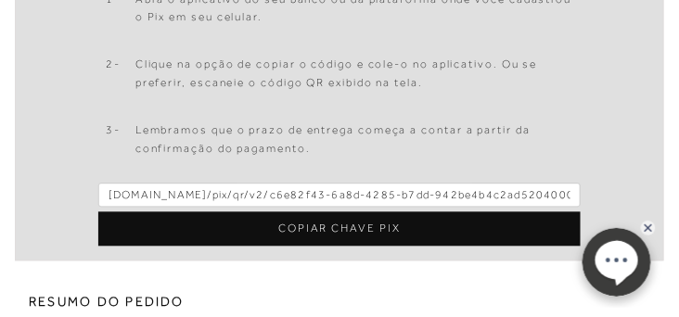
scroll to position [636, 0]
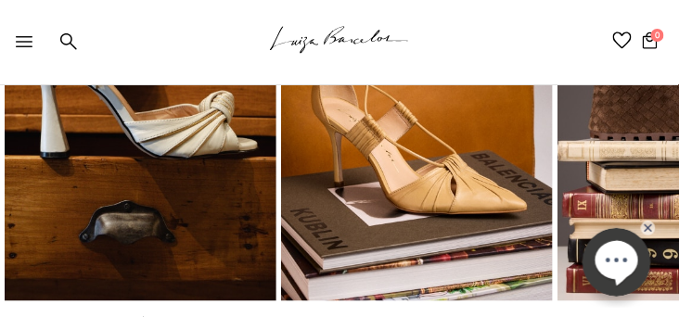
scroll to position [264, 0]
